Goal: Use online tool/utility

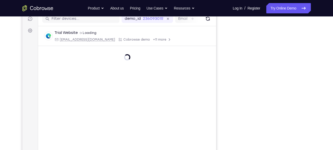
scroll to position [68, 0]
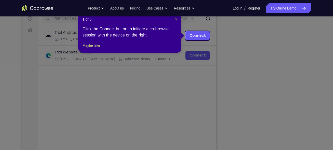
click at [175, 20] on span "×" at bounding box center [176, 19] width 2 height 4
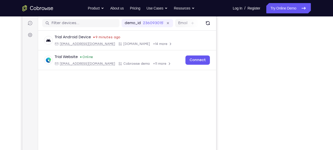
scroll to position [64, 0]
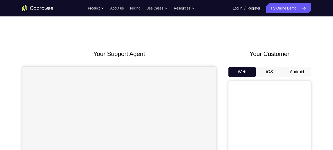
click at [293, 71] on button "Android" at bounding box center [297, 72] width 28 height 10
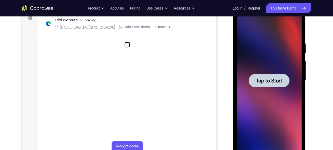
click at [260, 78] on span "Tap to Start" at bounding box center [269, 80] width 26 height 5
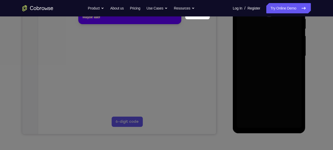
scroll to position [60, 0]
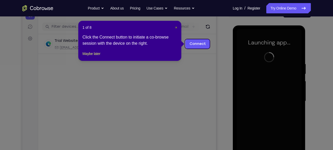
click at [176, 29] on span "×" at bounding box center [176, 27] width 2 height 4
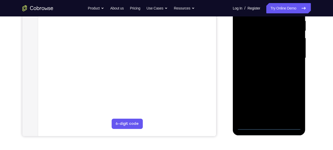
scroll to position [103, 0]
click at [268, 125] on div at bounding box center [268, 58] width 65 height 144
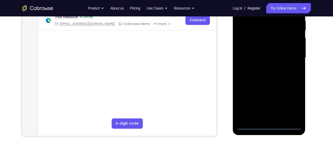
click at [291, 102] on div at bounding box center [268, 58] width 65 height 144
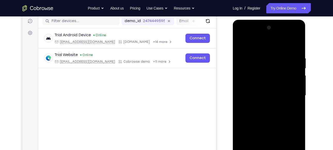
scroll to position [65, 0]
click at [262, 46] on div at bounding box center [268, 96] width 65 height 144
click at [263, 46] on div at bounding box center [268, 96] width 65 height 144
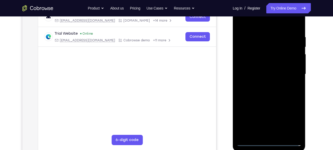
scroll to position [87, 0]
click at [290, 70] on div at bounding box center [268, 74] width 65 height 144
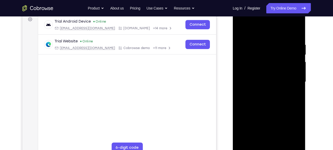
scroll to position [76, 0]
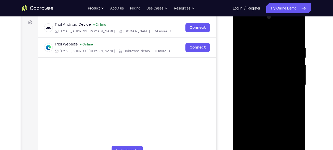
click at [263, 94] on div at bounding box center [268, 85] width 65 height 144
click at [271, 79] on div at bounding box center [268, 85] width 65 height 144
click at [273, 76] on div at bounding box center [268, 85] width 65 height 144
click at [272, 84] on div at bounding box center [268, 85] width 65 height 144
click at [272, 101] on div at bounding box center [268, 85] width 65 height 144
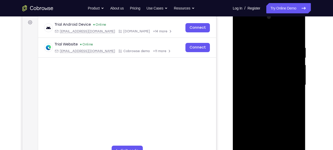
click at [272, 101] on div at bounding box center [268, 85] width 65 height 144
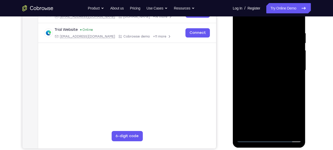
scroll to position [92, 0]
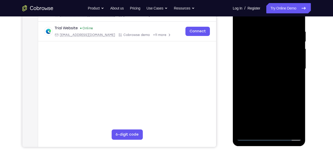
click at [277, 92] on div at bounding box center [268, 69] width 65 height 144
drag, startPoint x: 284, startPoint y: 29, endPoint x: 245, endPoint y: 31, distance: 38.2
click at [245, 31] on div at bounding box center [268, 69] width 65 height 144
click at [288, 28] on div at bounding box center [268, 69] width 65 height 144
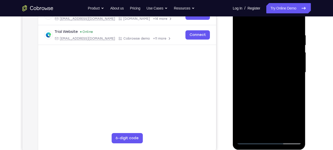
scroll to position [87, 0]
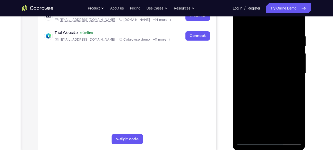
click at [244, 82] on div at bounding box center [268, 74] width 65 height 144
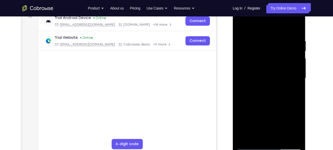
scroll to position [82, 0]
click at [293, 61] on div at bounding box center [268, 79] width 65 height 144
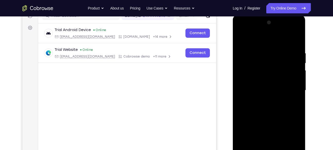
scroll to position [68, 0]
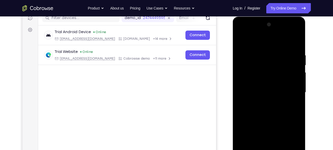
click at [244, 68] on div at bounding box center [268, 93] width 65 height 144
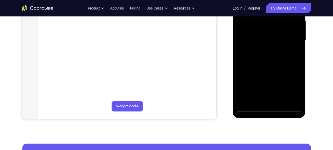
scroll to position [99, 0]
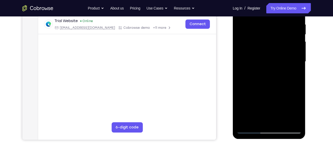
click at [245, 79] on div at bounding box center [268, 62] width 65 height 144
click at [243, 80] on div at bounding box center [268, 62] width 65 height 144
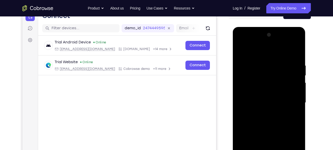
scroll to position [57, 0]
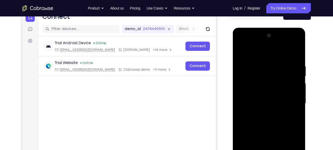
click at [296, 56] on div at bounding box center [268, 104] width 65 height 144
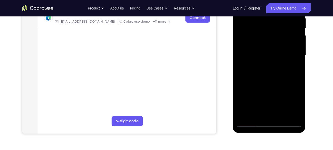
scroll to position [106, 0]
click at [281, 115] on div at bounding box center [268, 55] width 65 height 144
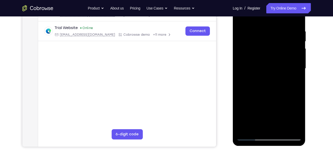
scroll to position [92, 0]
click at [273, 95] on div at bounding box center [268, 69] width 65 height 144
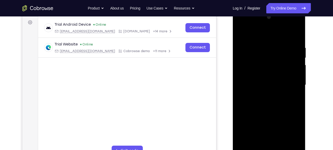
click at [241, 31] on div at bounding box center [268, 85] width 65 height 144
drag, startPoint x: 273, startPoint y: 60, endPoint x: 266, endPoint y: 109, distance: 49.4
click at [266, 109] on div at bounding box center [268, 85] width 65 height 144
click at [258, 144] on div at bounding box center [268, 85] width 65 height 144
click at [272, 31] on div at bounding box center [268, 85] width 65 height 144
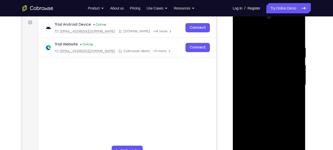
click at [258, 50] on div at bounding box center [268, 85] width 65 height 144
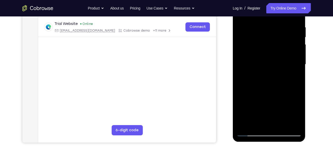
drag, startPoint x: 272, startPoint y: 83, endPoint x: 276, endPoint y: 60, distance: 23.1
click at [276, 60] on div at bounding box center [268, 65] width 65 height 144
click at [292, 64] on div at bounding box center [268, 65] width 65 height 144
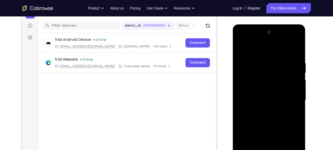
scroll to position [60, 0]
drag, startPoint x: 272, startPoint y: 74, endPoint x: 272, endPoint y: 132, distance: 58.4
click at [272, 132] on div at bounding box center [268, 101] width 65 height 144
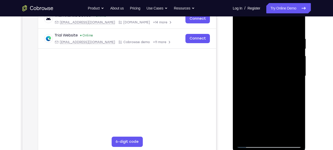
scroll to position [87, 0]
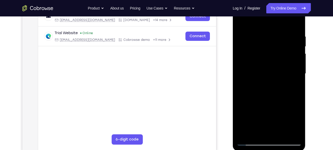
click at [244, 134] on div at bounding box center [268, 74] width 65 height 144
drag, startPoint x: 274, startPoint y: 54, endPoint x: 272, endPoint y: 111, distance: 56.9
click at [272, 111] on div at bounding box center [268, 74] width 65 height 144
click at [281, 134] on div at bounding box center [268, 74] width 65 height 144
